Goal: Transaction & Acquisition: Subscribe to service/newsletter

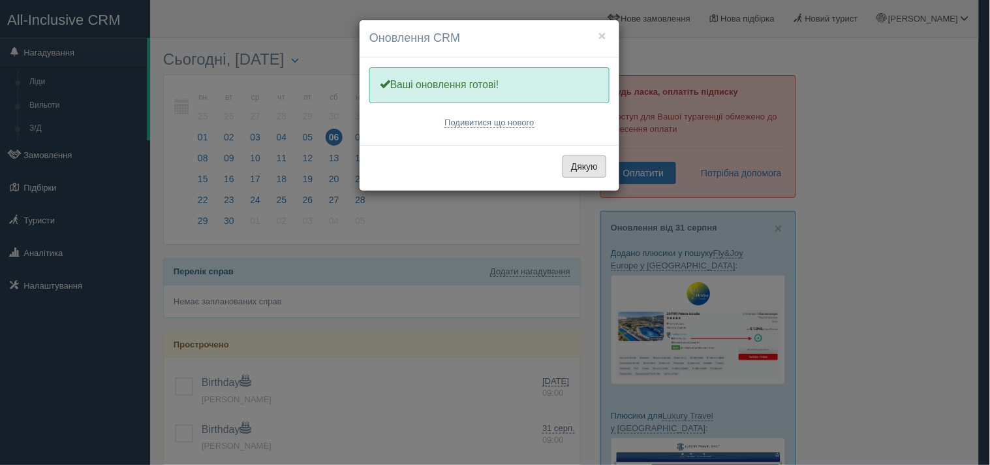
click at [589, 172] on button "Дякую" at bounding box center [585, 166] width 44 height 22
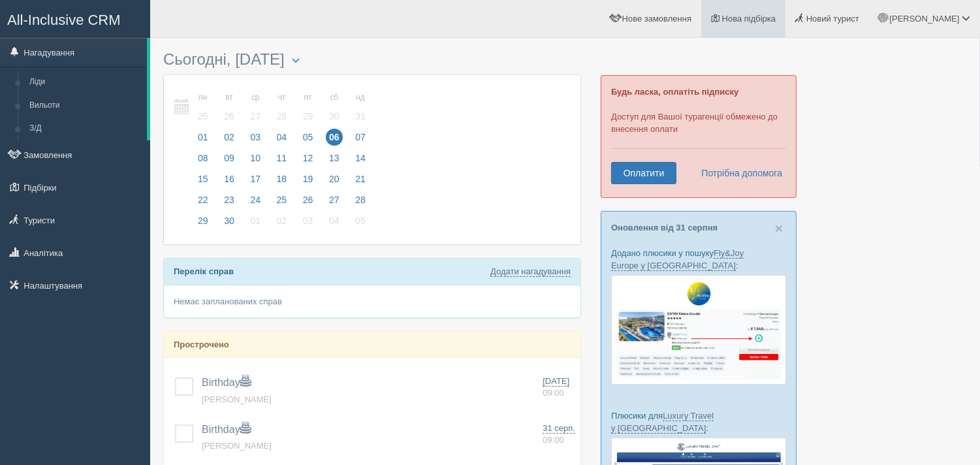
click at [776, 18] on span "Нова підбірка" at bounding box center [749, 19] width 54 height 10
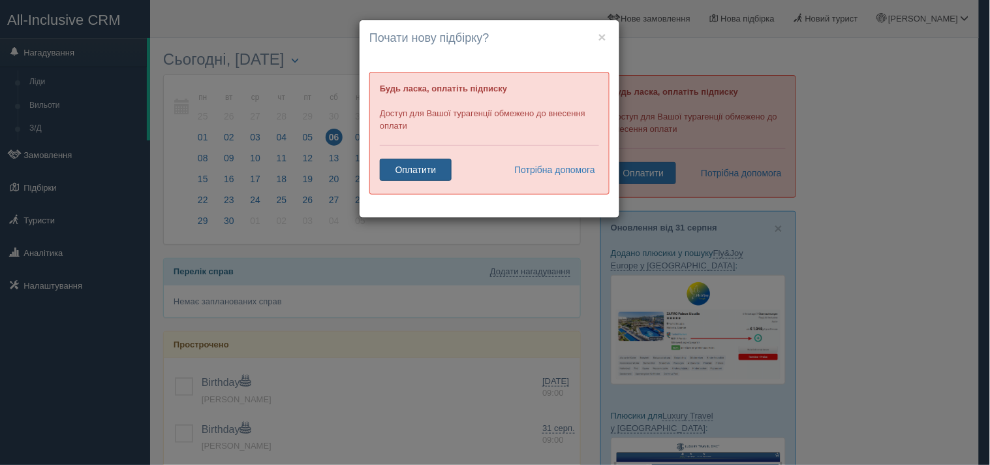
click at [406, 173] on link "Оплатити" at bounding box center [416, 170] width 72 height 22
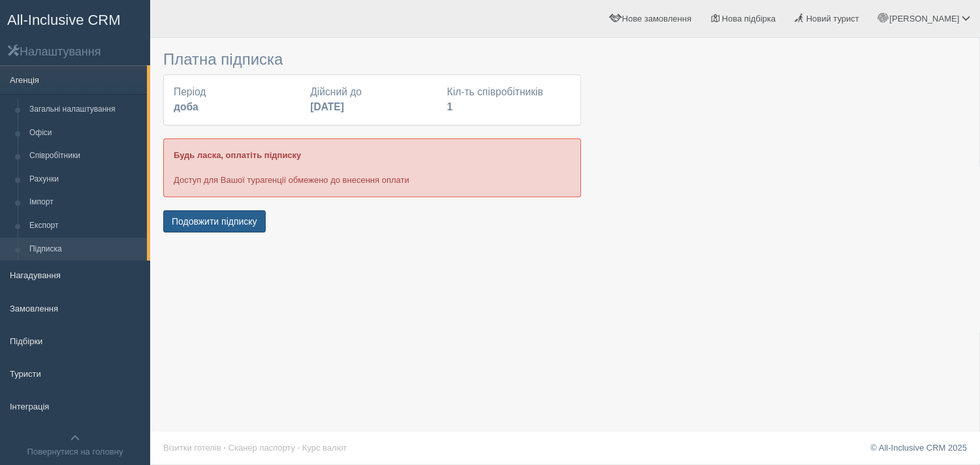
click at [225, 223] on button "Подовжити підписку" at bounding box center [214, 221] width 102 height 22
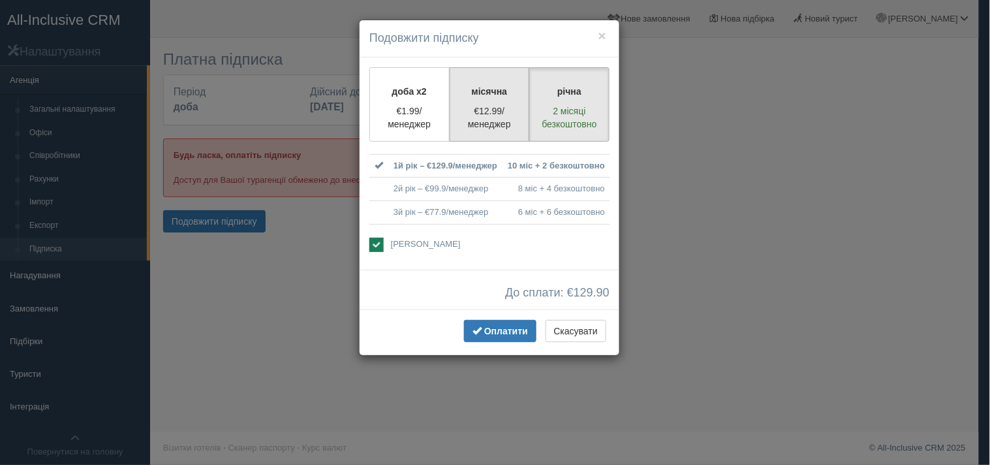
click at [499, 79] on label "місячна €12.99/менеджер" at bounding box center [490, 104] width 80 height 74
radio input "true"
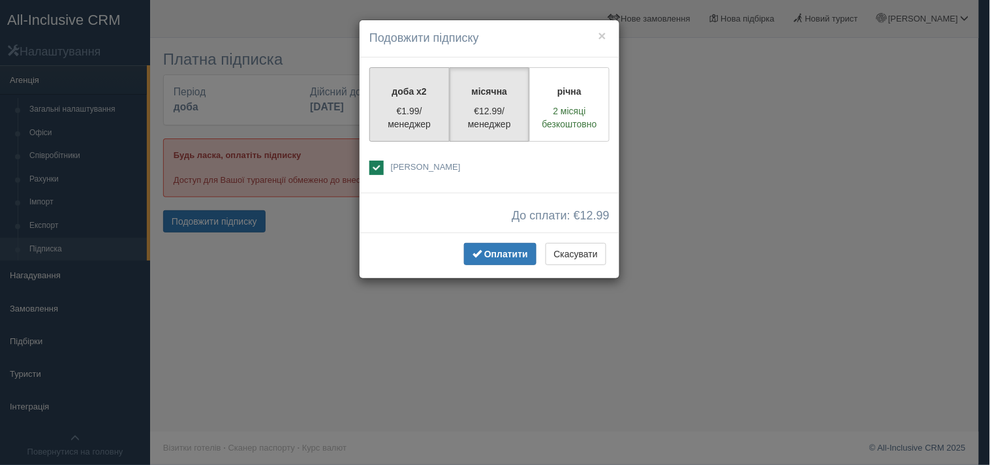
click at [412, 101] on label "доба x2 €1.99/менеджер" at bounding box center [409, 104] width 80 height 74
radio input "true"
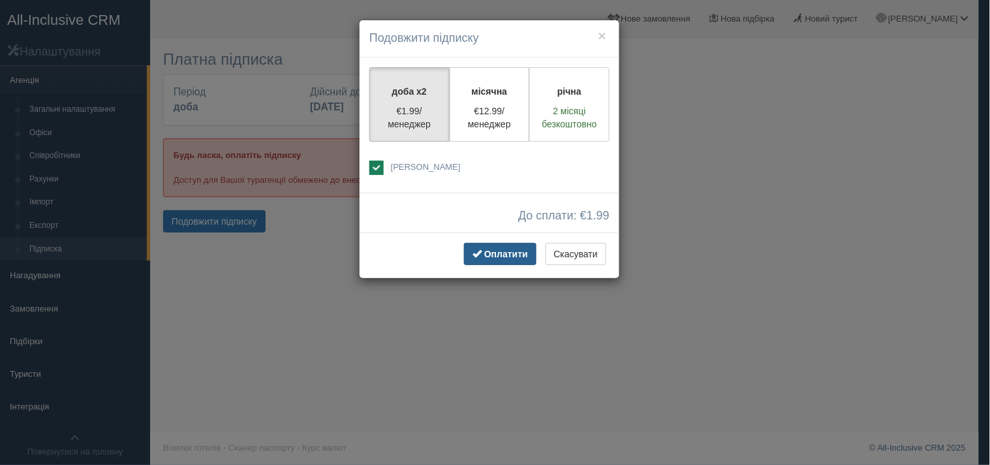
click at [477, 249] on span "button" at bounding box center [477, 253] width 9 height 9
